Goal: Task Accomplishment & Management: Manage account settings

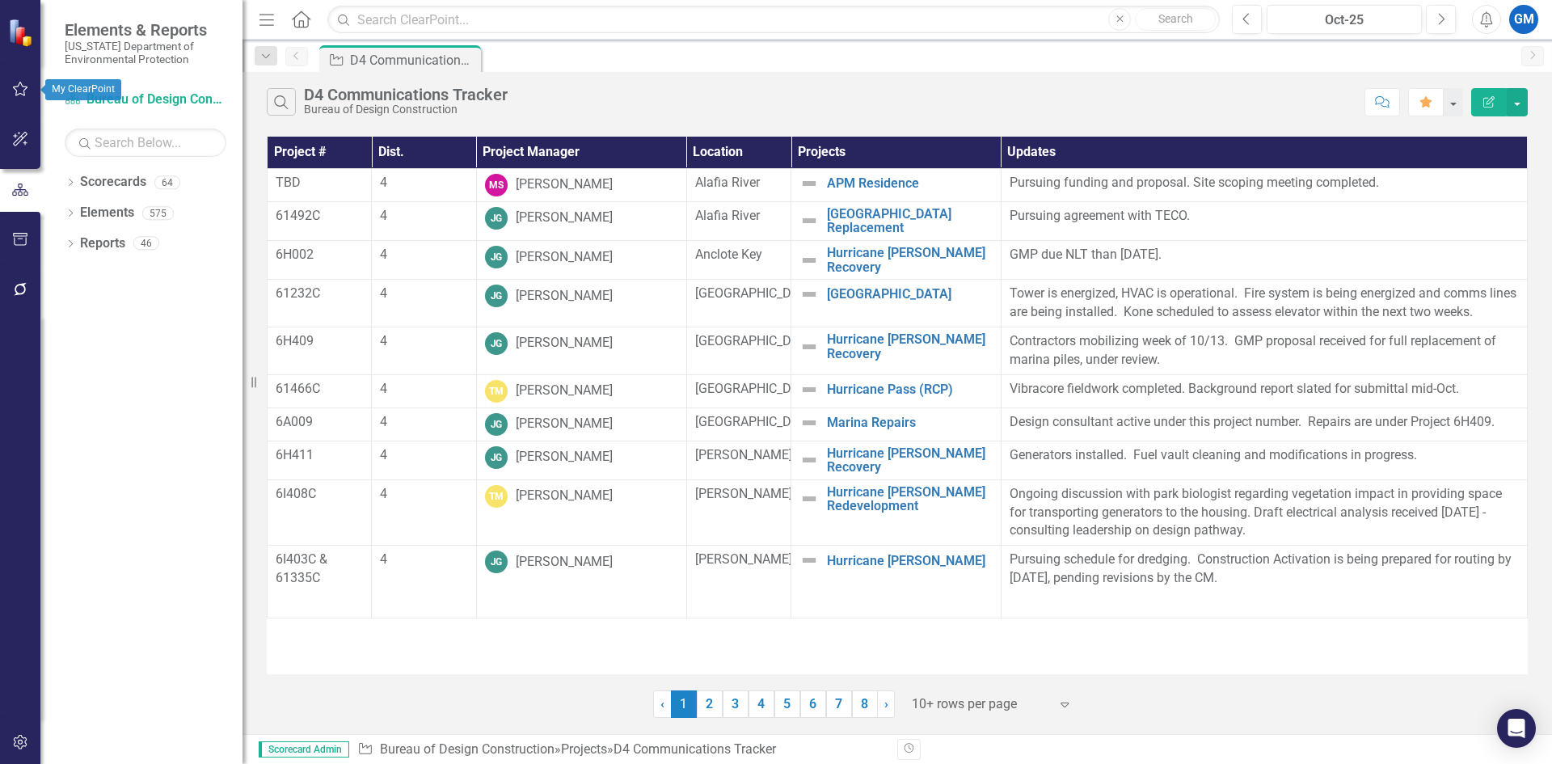
click at [17, 93] on icon "button" at bounding box center [20, 88] width 17 height 13
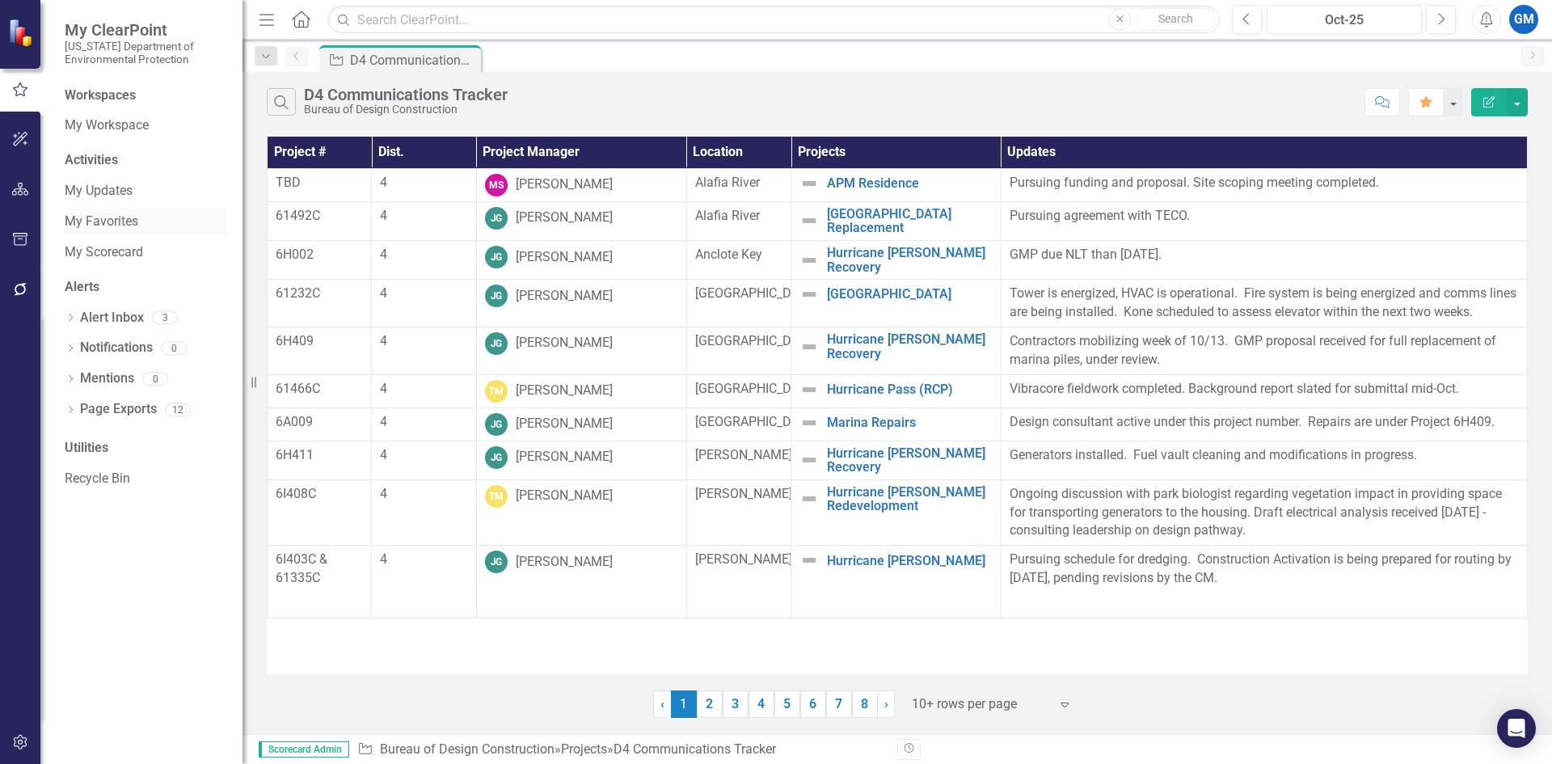
click at [112, 226] on link "My Favorites" at bounding box center [146, 222] width 162 height 19
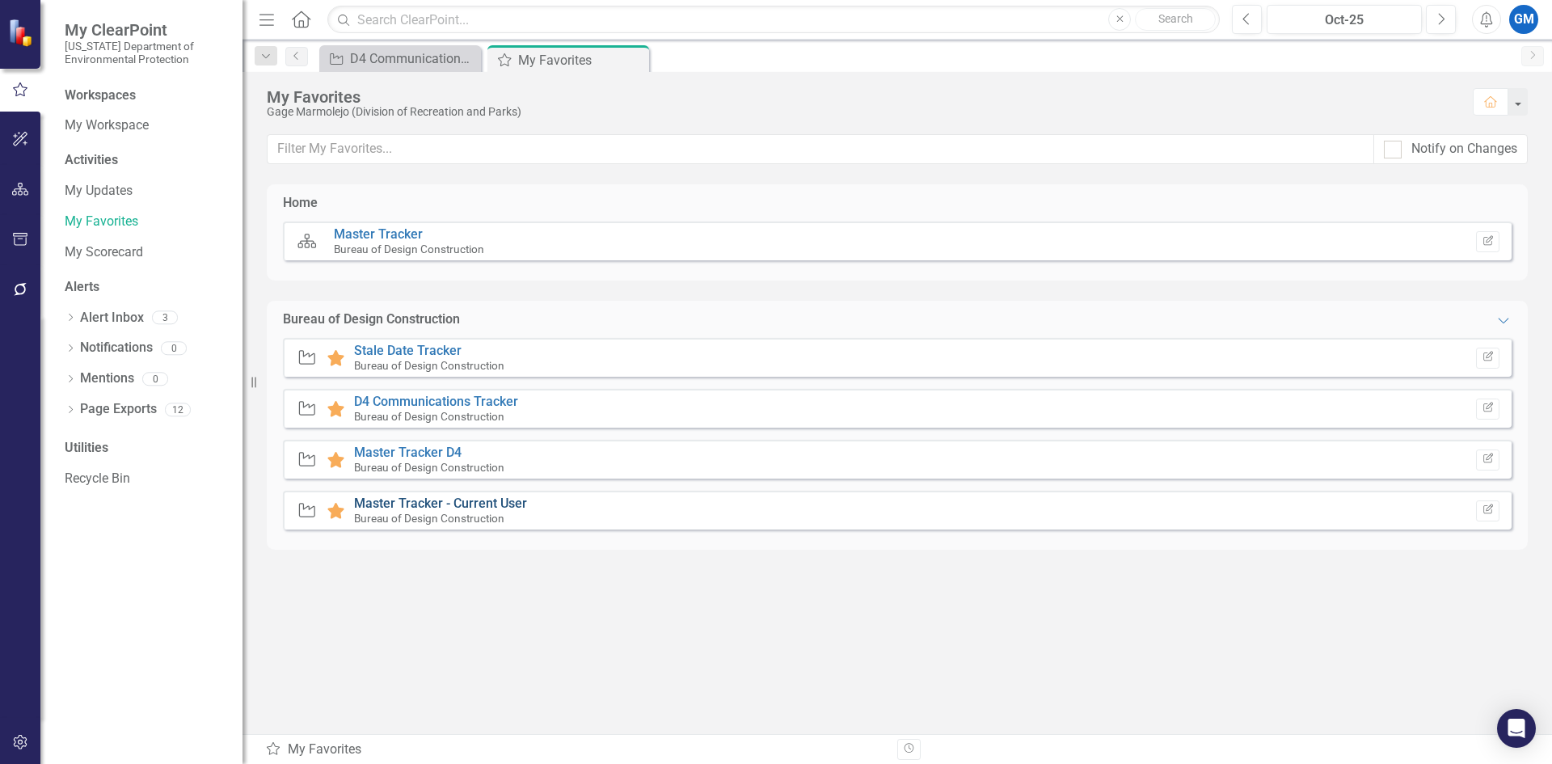
click at [386, 500] on link "Master Tracker - Current User" at bounding box center [440, 502] width 173 height 15
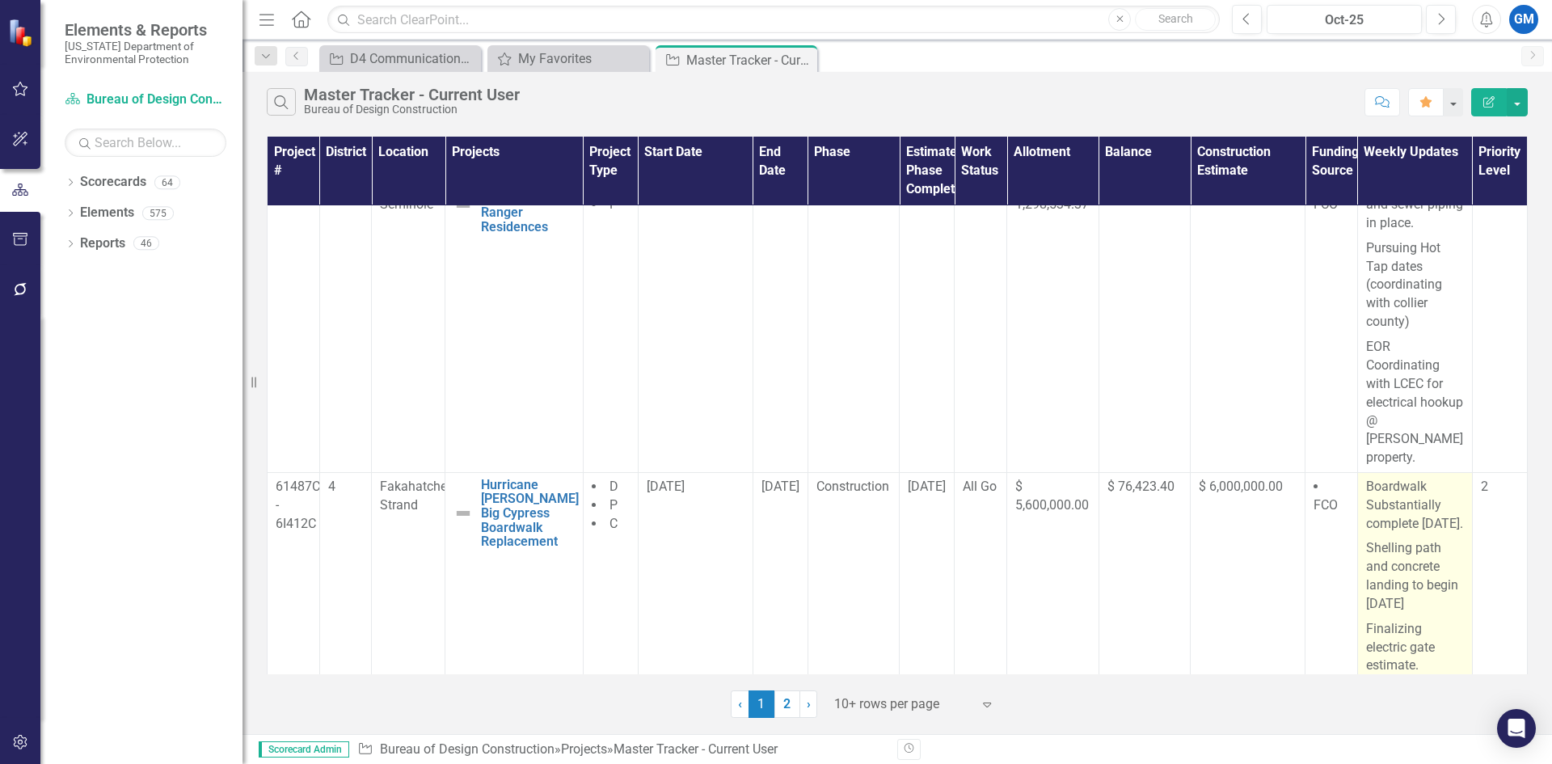
scroll to position [323, 0]
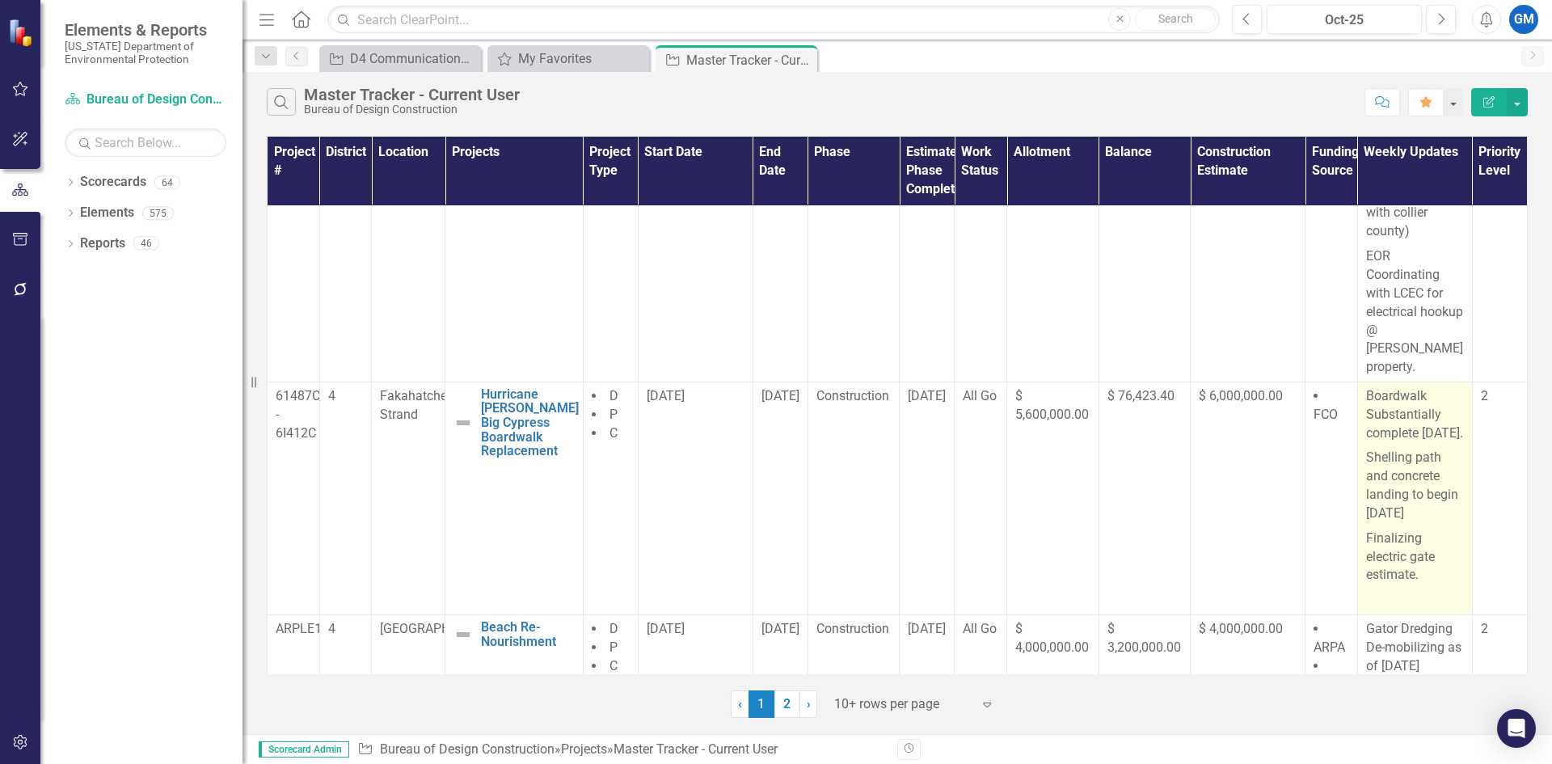
click at [1389, 525] on p "Shelling path and concrete landing to begin [DATE]" at bounding box center [1415, 485] width 98 height 80
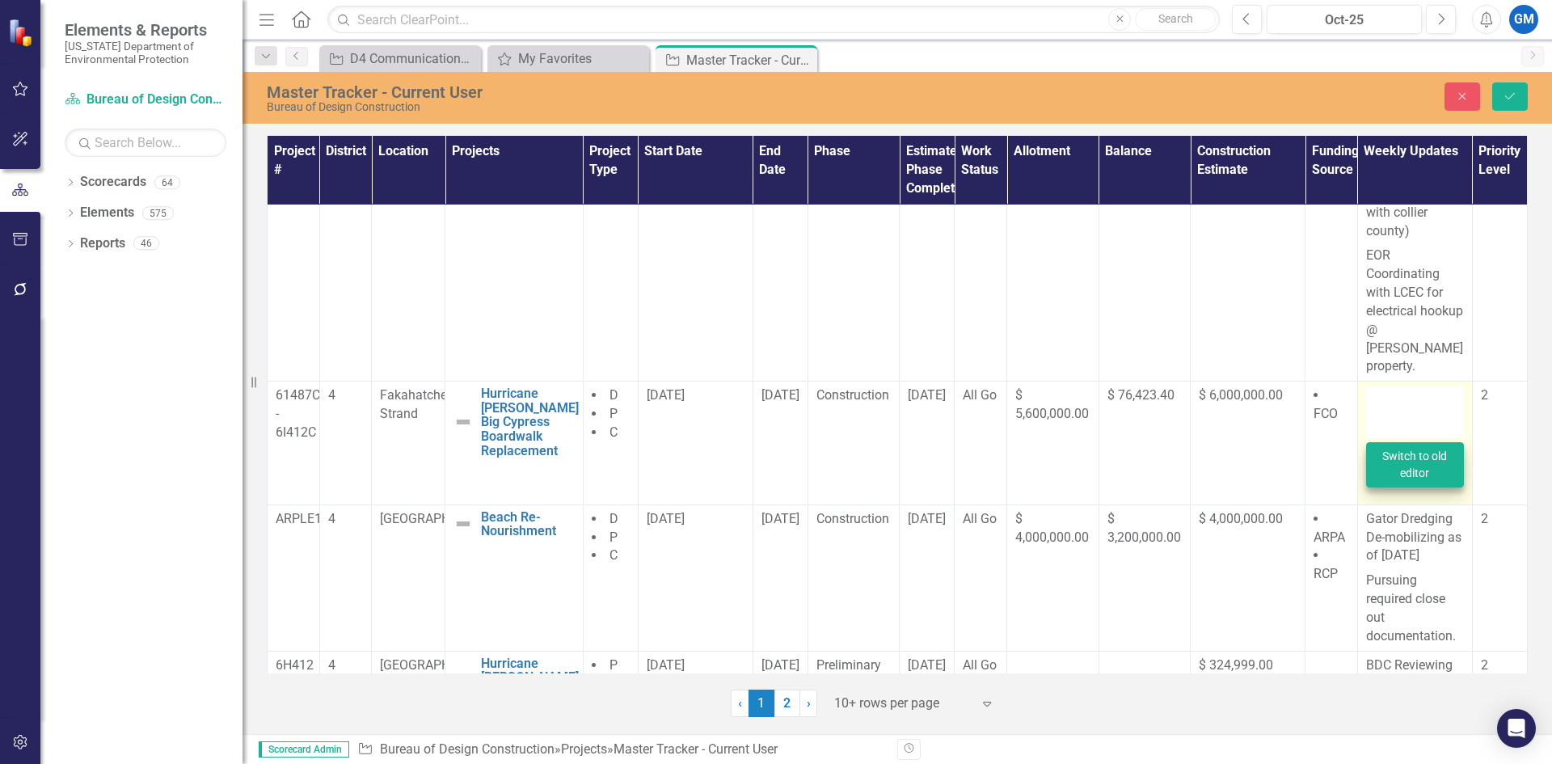
type textarea "<p>Boardwalk Substantially complete [DATE].</p> <p>Shelling path and concrete l…"
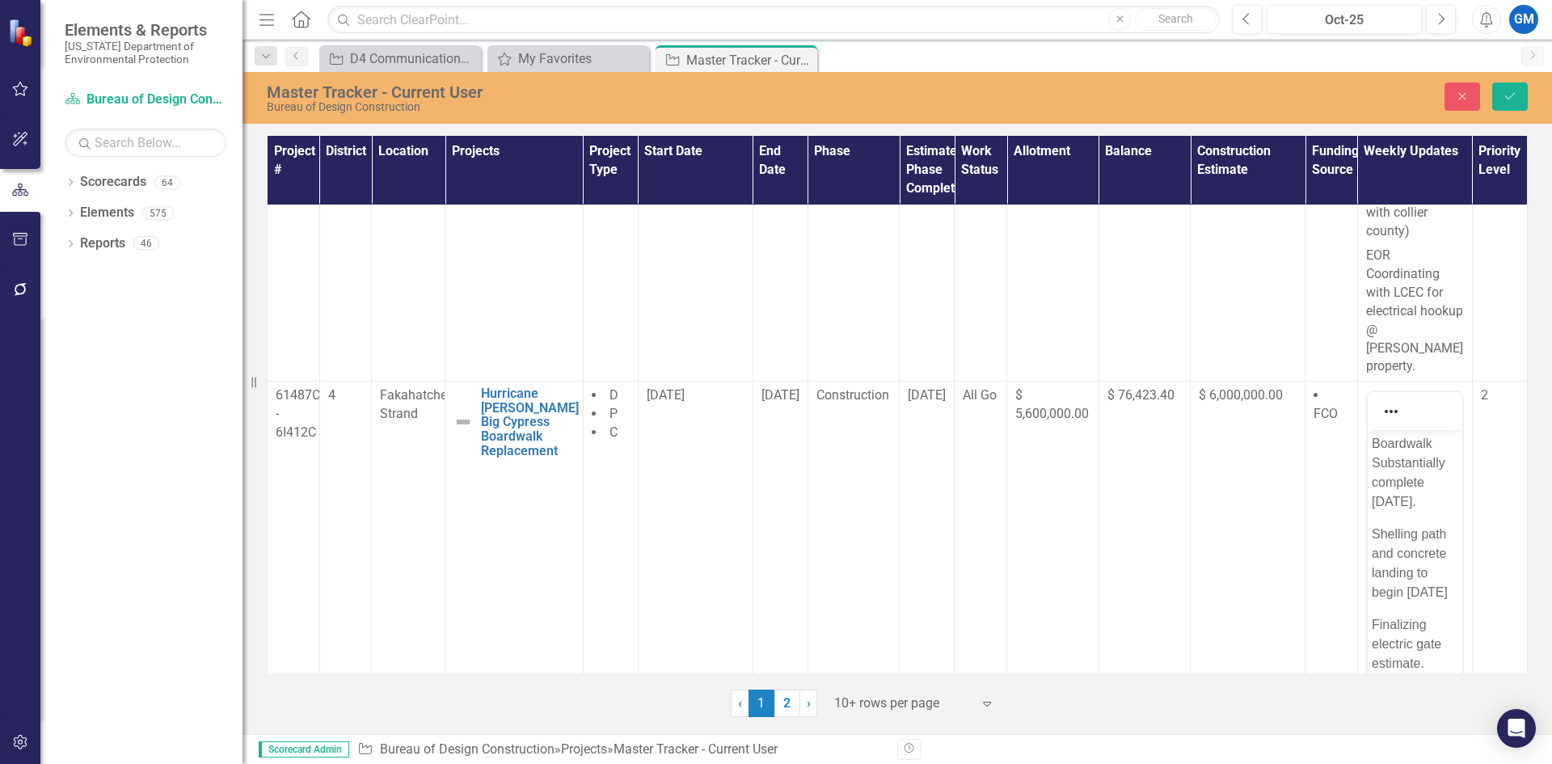
scroll to position [49, 0]
click at [1401, 580] on p "Shelling path and concrete landing to begin [DATE]" at bounding box center [1414, 553] width 86 height 78
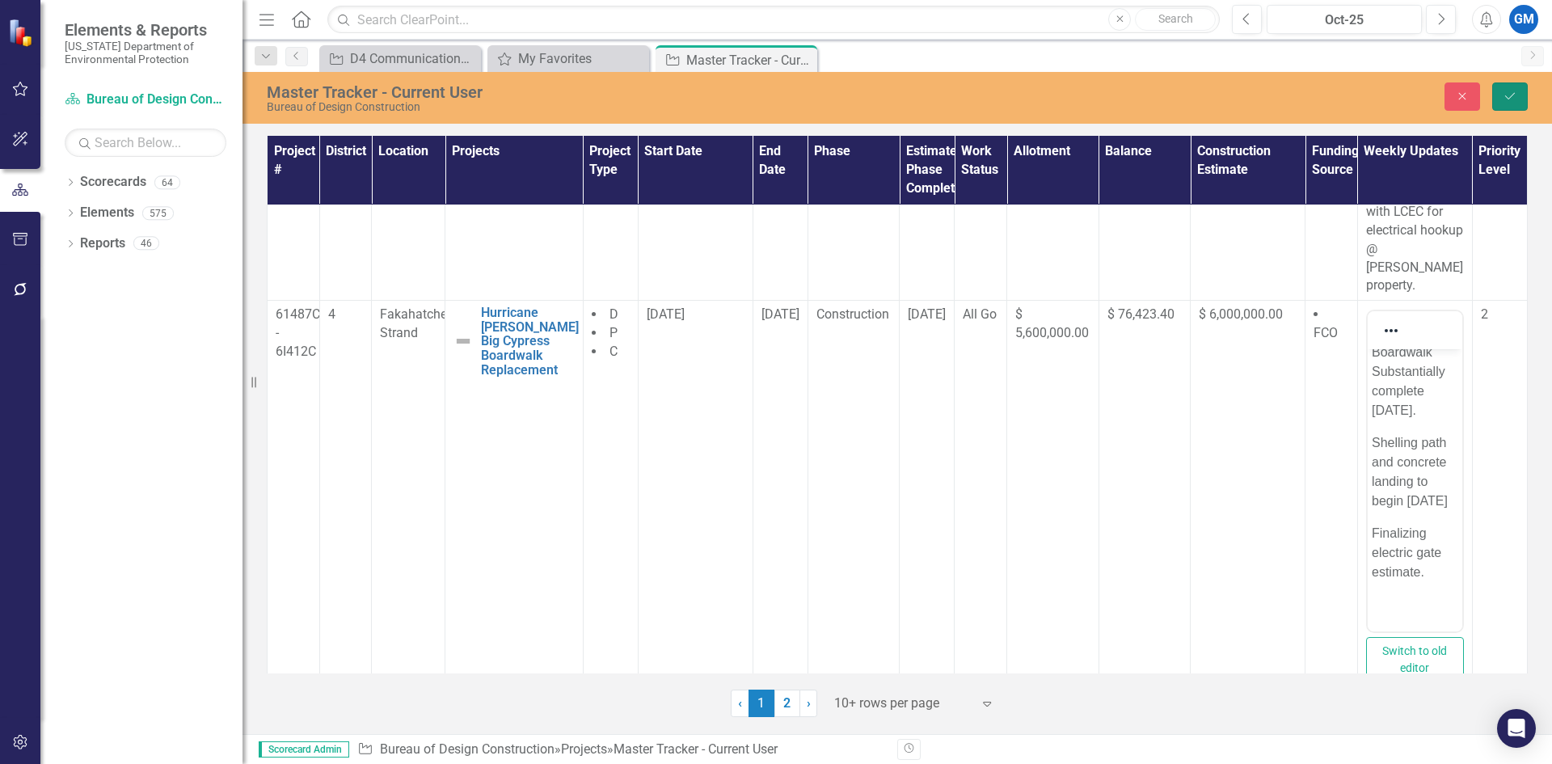
click at [1508, 91] on icon "Save" at bounding box center [1510, 96] width 15 height 11
